Goal: Task Accomplishment & Management: Use online tool/utility

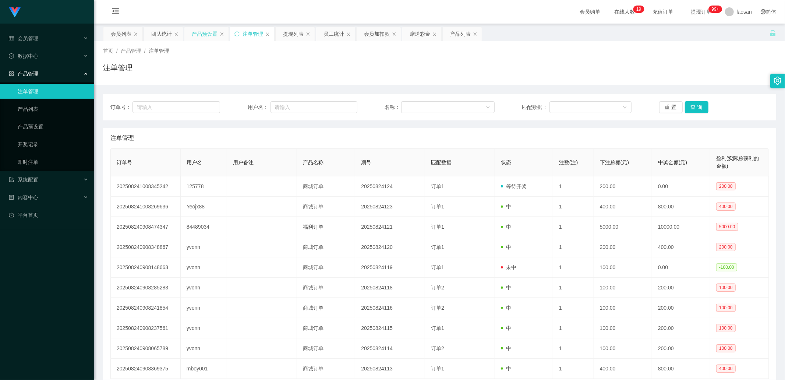
click at [196, 37] on div "产品预设置" at bounding box center [205, 34] width 26 height 14
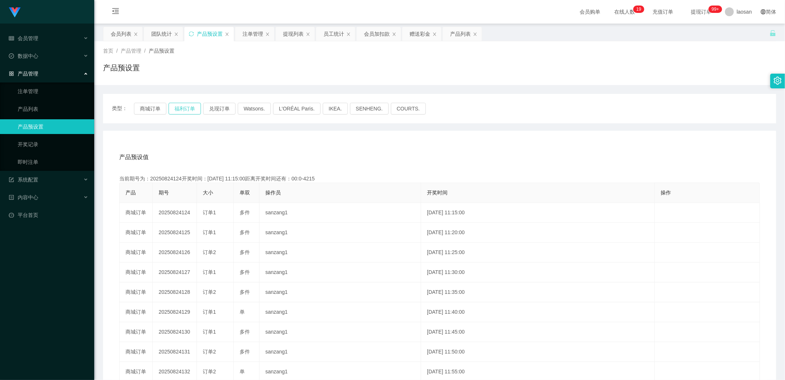
drag, startPoint x: 185, startPoint y: 114, endPoint x: 190, endPoint y: 107, distance: 8.1
click at [185, 114] on button "福利订单" at bounding box center [185, 109] width 32 height 12
click at [190, 104] on button "福利订单" at bounding box center [185, 109] width 32 height 12
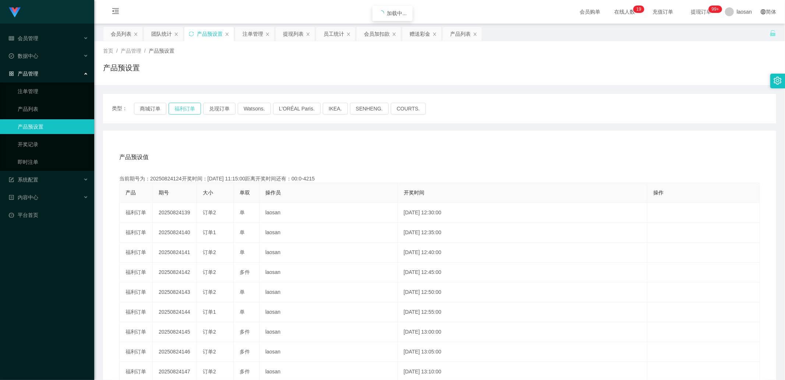
click at [190, 104] on button "福利订单" at bounding box center [185, 109] width 32 height 12
click at [46, 89] on link "注单管理" at bounding box center [53, 91] width 71 height 15
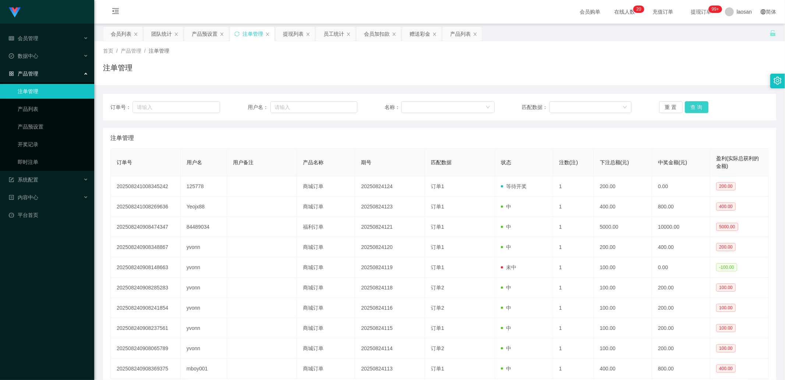
click at [415, 105] on button "查 询" at bounding box center [697, 107] width 24 height 12
click at [415, 105] on div "重 置 查 询" at bounding box center [714, 107] width 110 height 12
click at [415, 105] on button "查 询" at bounding box center [697, 107] width 24 height 12
click at [415, 105] on div "重 置 查 询" at bounding box center [714, 107] width 110 height 12
click at [415, 105] on button "查 询" at bounding box center [697, 107] width 24 height 12
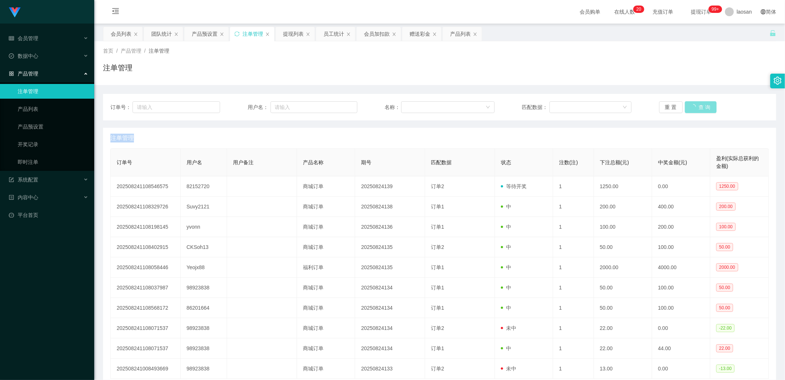
click at [415, 105] on div "重 置 查 询" at bounding box center [714, 107] width 110 height 12
click at [415, 105] on button "查 询" at bounding box center [697, 107] width 24 height 12
click at [415, 105] on div "重 置 查 询" at bounding box center [714, 107] width 110 height 12
click at [415, 106] on button "查 询" at bounding box center [697, 107] width 24 height 12
click at [415, 106] on div "重 置 查 询" at bounding box center [714, 107] width 110 height 12
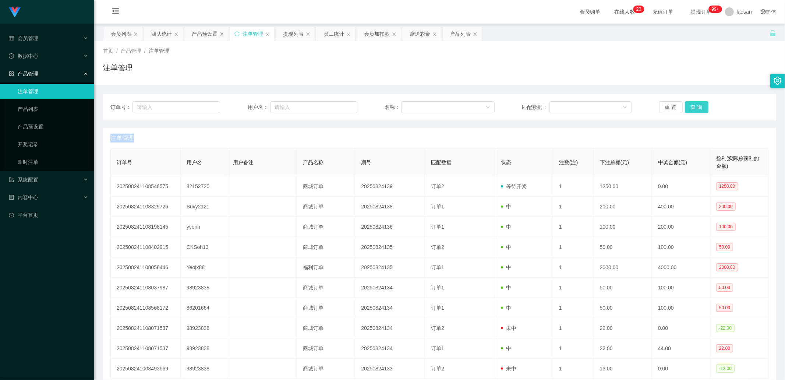
click at [415, 106] on button "查 询" at bounding box center [697, 107] width 24 height 12
click at [415, 105] on button "查 询" at bounding box center [697, 107] width 24 height 12
click at [415, 105] on div "重 置 查 询" at bounding box center [714, 107] width 110 height 12
click at [415, 105] on button "查 询" at bounding box center [697, 107] width 24 height 12
